Goal: Task Accomplishment & Management: Manage account settings

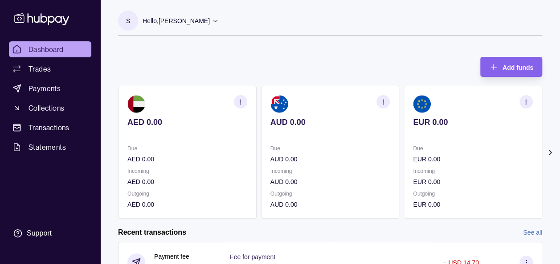
click at [244, 49] on div "Add funds AED 0.00 Due AED 0.00 Incoming AED 0.00 Outgoing AED 0.00 AUD 0.00 Du…" at bounding box center [330, 133] width 424 height 171
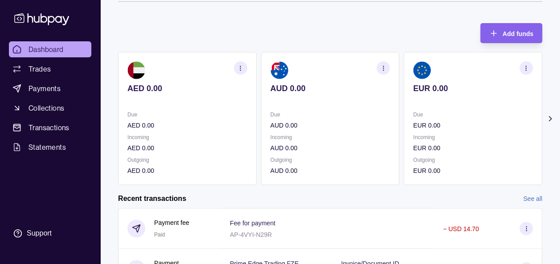
scroll to position [36, 0]
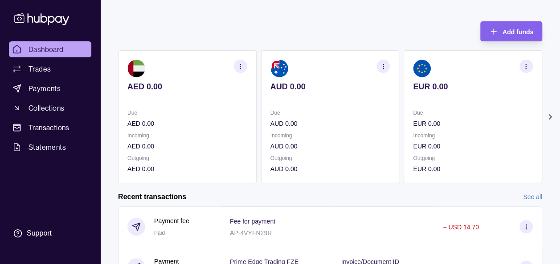
click at [552, 116] on icon at bounding box center [549, 117] width 9 height 9
